Goal: Task Accomplishment & Management: Manage account settings

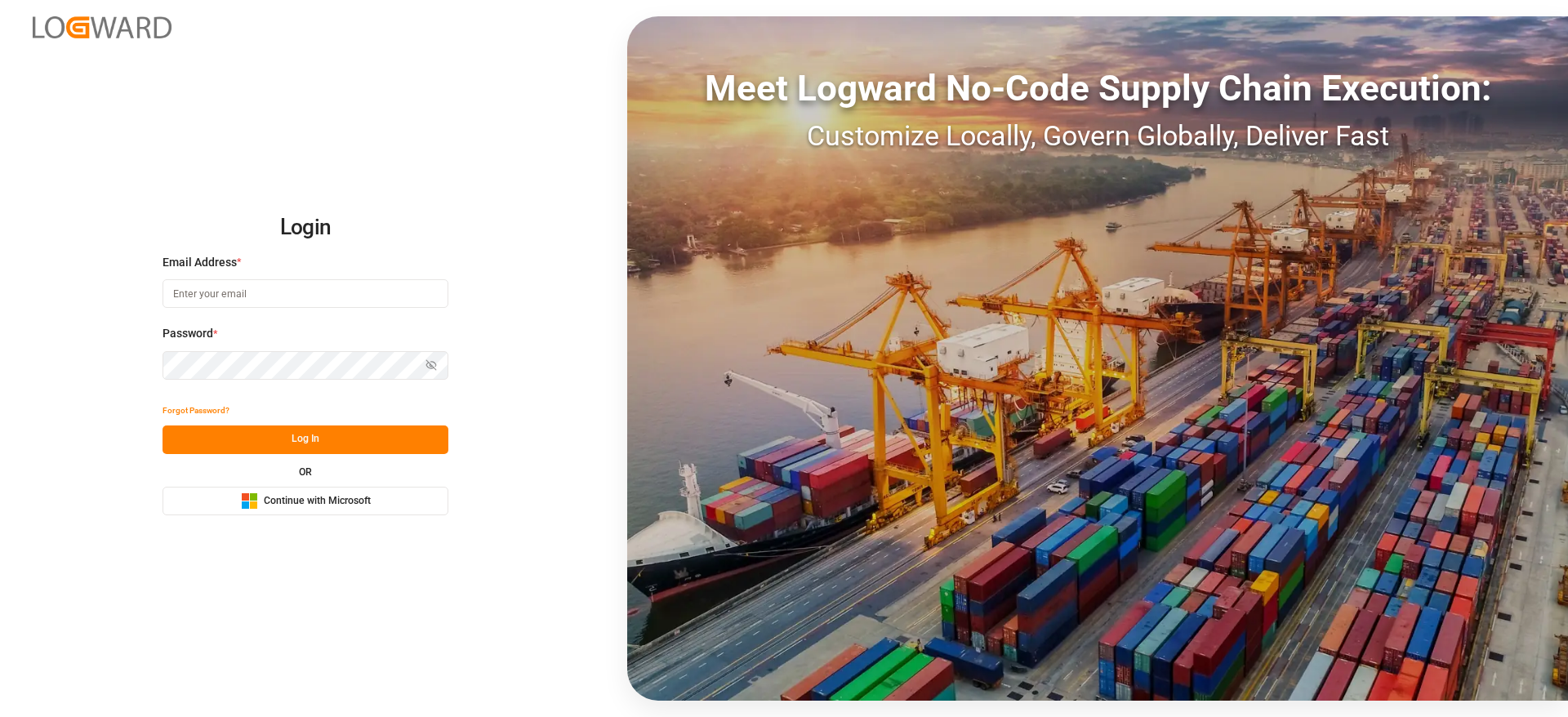
click at [335, 507] on span "Continue with Microsoft" at bounding box center [316, 502] width 107 height 15
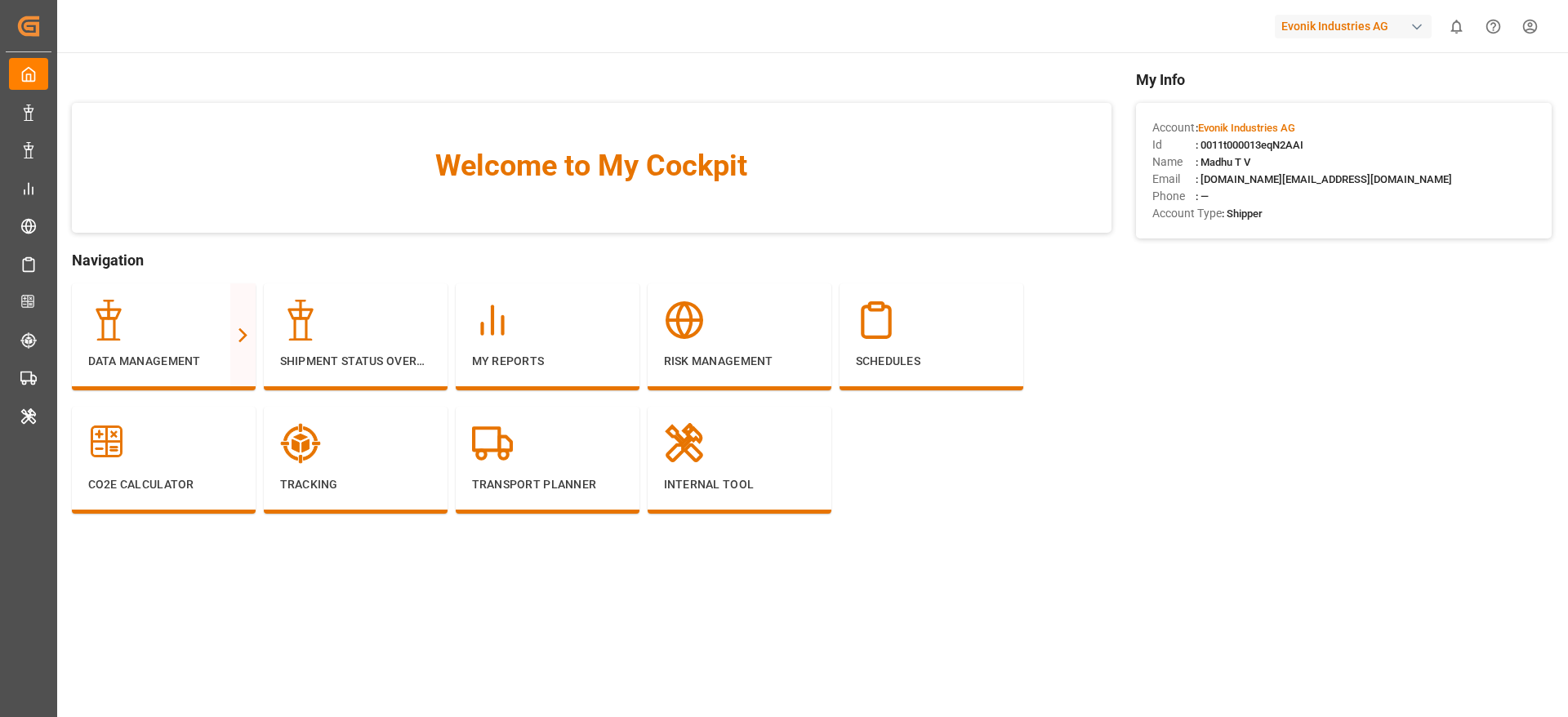
click at [1371, 24] on div "Evonik Industries AG" at bounding box center [1354, 26] width 157 height 24
type input "step"
click at [1351, 123] on div "ST [PERSON_NAME]-C6OGII" at bounding box center [1357, 111] width 278 height 37
